Goal: Task Accomplishment & Management: Use online tool/utility

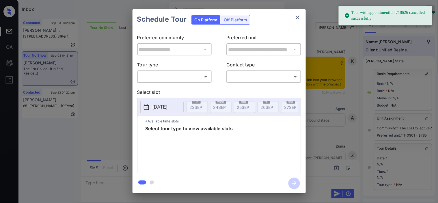
scroll to position [87, 0]
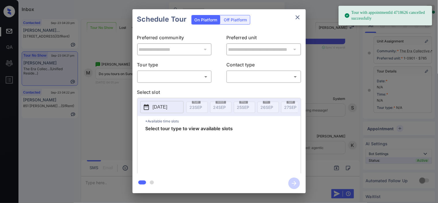
click at [158, 76] on body "Tour with appointmentId 4718626 cancelled successfully Inbox Kristine Capara On…" at bounding box center [219, 101] width 438 height 203
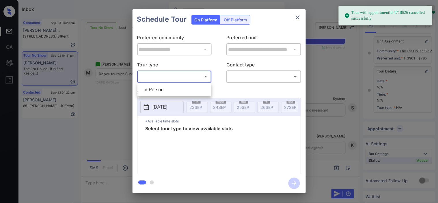
click at [155, 89] on li "In Person" at bounding box center [174, 90] width 71 height 10
type input "********"
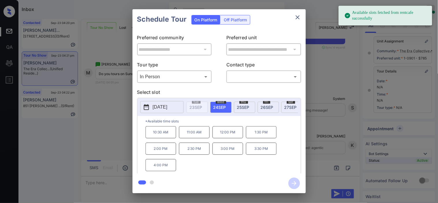
drag, startPoint x: 157, startPoint y: 108, endPoint x: 151, endPoint y: 109, distance: 5.9
click at [151, 109] on button "[DATE]" at bounding box center [161, 107] width 43 height 12
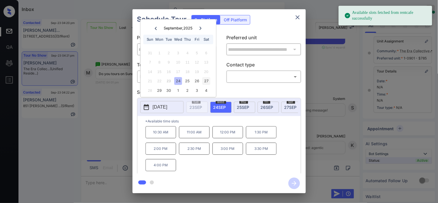
click at [205, 79] on div "27" at bounding box center [206, 81] width 8 height 8
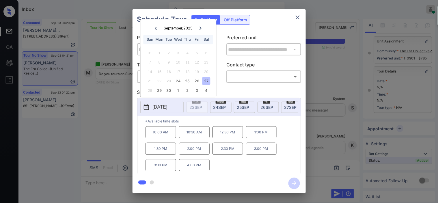
click at [107, 128] on div "**********" at bounding box center [219, 101] width 438 height 202
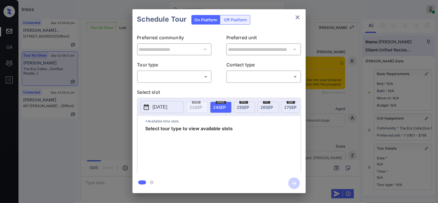
click at [192, 77] on body "Inbox Kristine Capara Online Set yourself offline Set yourself on break Profile…" at bounding box center [219, 101] width 438 height 203
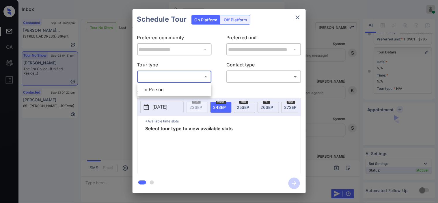
click at [188, 90] on li "In Person" at bounding box center [174, 90] width 71 height 10
type input "********"
click at [245, 77] on div at bounding box center [219, 101] width 438 height 203
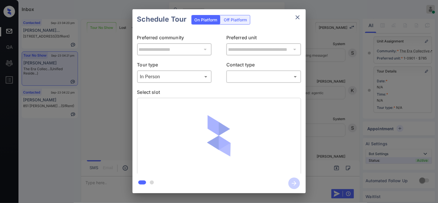
scroll to position [87, 0]
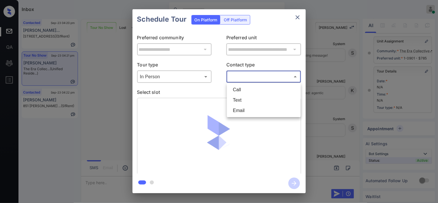
click at [245, 75] on body "Inbox Kristine Capara Online Set yourself offline Set yourself on break Profile…" at bounding box center [219, 101] width 438 height 203
click at [239, 100] on li "Text" at bounding box center [263, 100] width 71 height 10
type input "****"
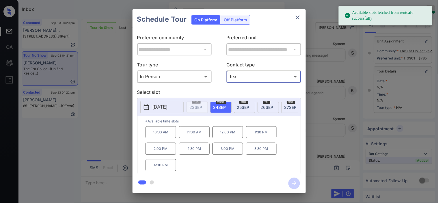
click at [162, 108] on p "[DATE]" at bounding box center [160, 107] width 15 height 7
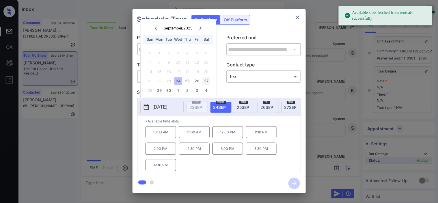
click at [207, 80] on div "27" at bounding box center [206, 81] width 8 height 8
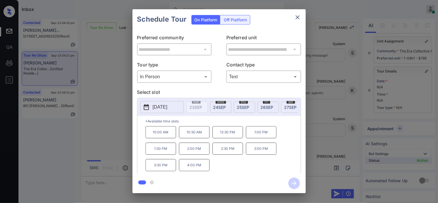
click at [189, 150] on p "2:00 PM" at bounding box center [194, 149] width 31 height 12
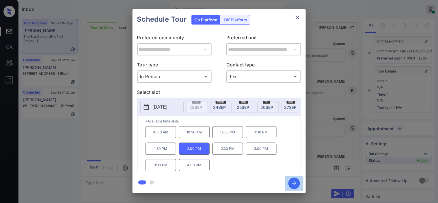
click at [291, 185] on icon "button" at bounding box center [294, 184] width 12 height 12
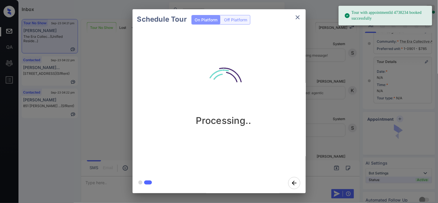
scroll to position [96, 0]
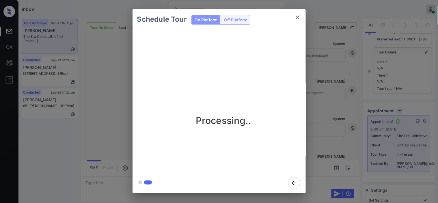
click at [332, 117] on div "Schedule Tour On Platform Off Platform Processing.." at bounding box center [219, 101] width 438 height 202
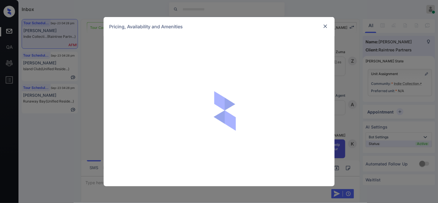
scroll to position [349, 0]
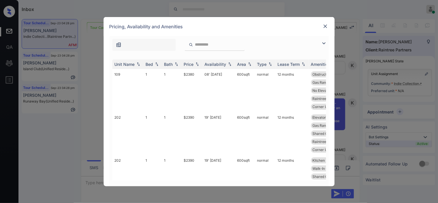
click at [325, 44] on img at bounding box center [324, 43] width 7 height 7
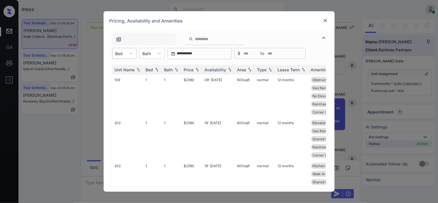
click at [124, 54] on div "Bed" at bounding box center [119, 53] width 13 height 8
click at [118, 77] on div "2" at bounding box center [124, 78] width 24 height 10
click at [194, 69] on div "Price" at bounding box center [192, 69] width 16 height 5
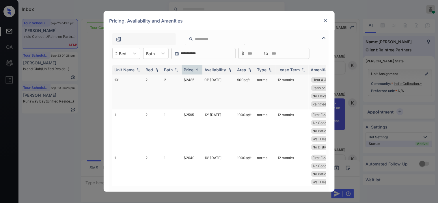
click at [197, 80] on td "$2485" at bounding box center [192, 92] width 21 height 35
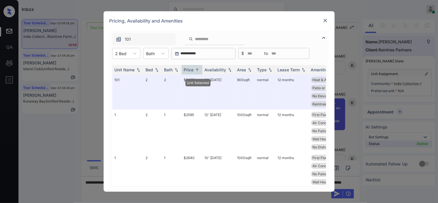
click at [323, 21] on img at bounding box center [326, 21] width 6 height 6
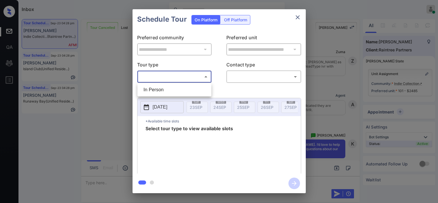
click at [187, 80] on body "Inbox [PERSON_NAME] Online Set yourself offline Set yourself on break Profile S…" at bounding box center [219, 101] width 438 height 203
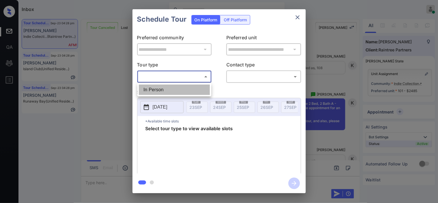
click at [180, 90] on li "In Person" at bounding box center [174, 90] width 71 height 10
type input "********"
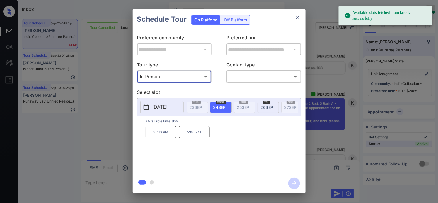
click at [151, 106] on button "[DATE]" at bounding box center [161, 107] width 43 height 12
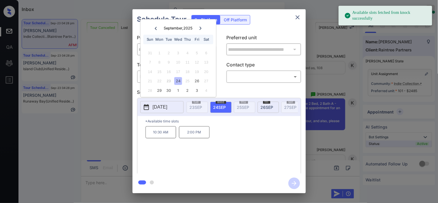
click at [114, 106] on div "**********" at bounding box center [219, 101] width 438 height 202
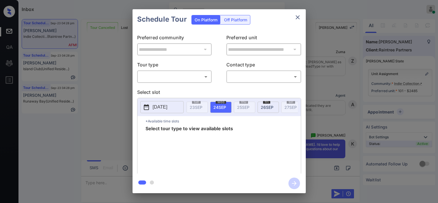
click at [188, 76] on body "Inbox [PERSON_NAME] Online Set yourself offline Set yourself on break Profile S…" at bounding box center [219, 101] width 438 height 203
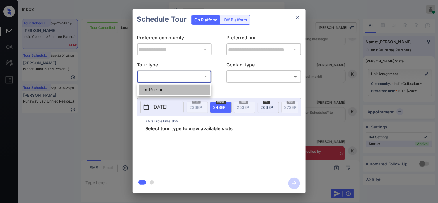
click at [188, 87] on li "In Person" at bounding box center [174, 90] width 71 height 10
type input "********"
click at [248, 79] on div at bounding box center [219, 101] width 438 height 203
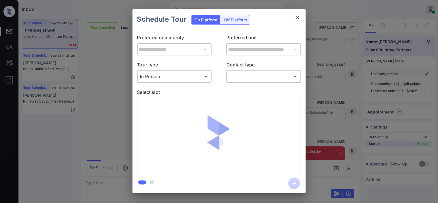
click at [243, 75] on body "Inbox [PERSON_NAME] Online Set yourself offline Set yourself on break Profile S…" at bounding box center [219, 101] width 438 height 203
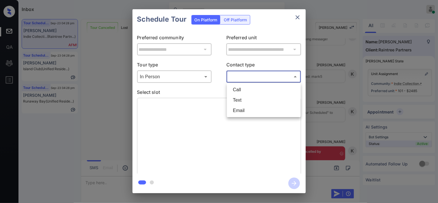
click at [242, 99] on li "Text" at bounding box center [263, 100] width 71 height 10
type input "****"
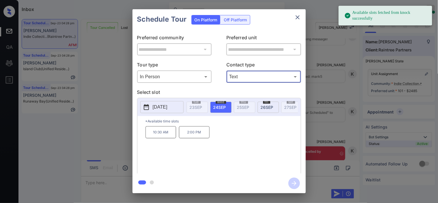
click at [193, 136] on p "2:00 PM" at bounding box center [194, 132] width 31 height 12
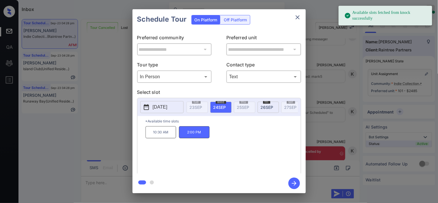
click at [288, 183] on button "button" at bounding box center [294, 183] width 18 height 15
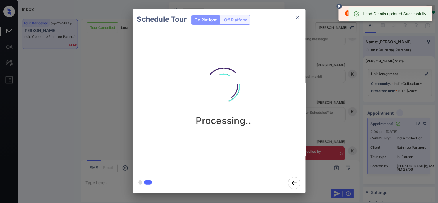
click at [325, 50] on div "Schedule Tour On Platform Off Platform Processing.." at bounding box center [219, 101] width 438 height 202
